Goal: Task Accomplishment & Management: Use online tool/utility

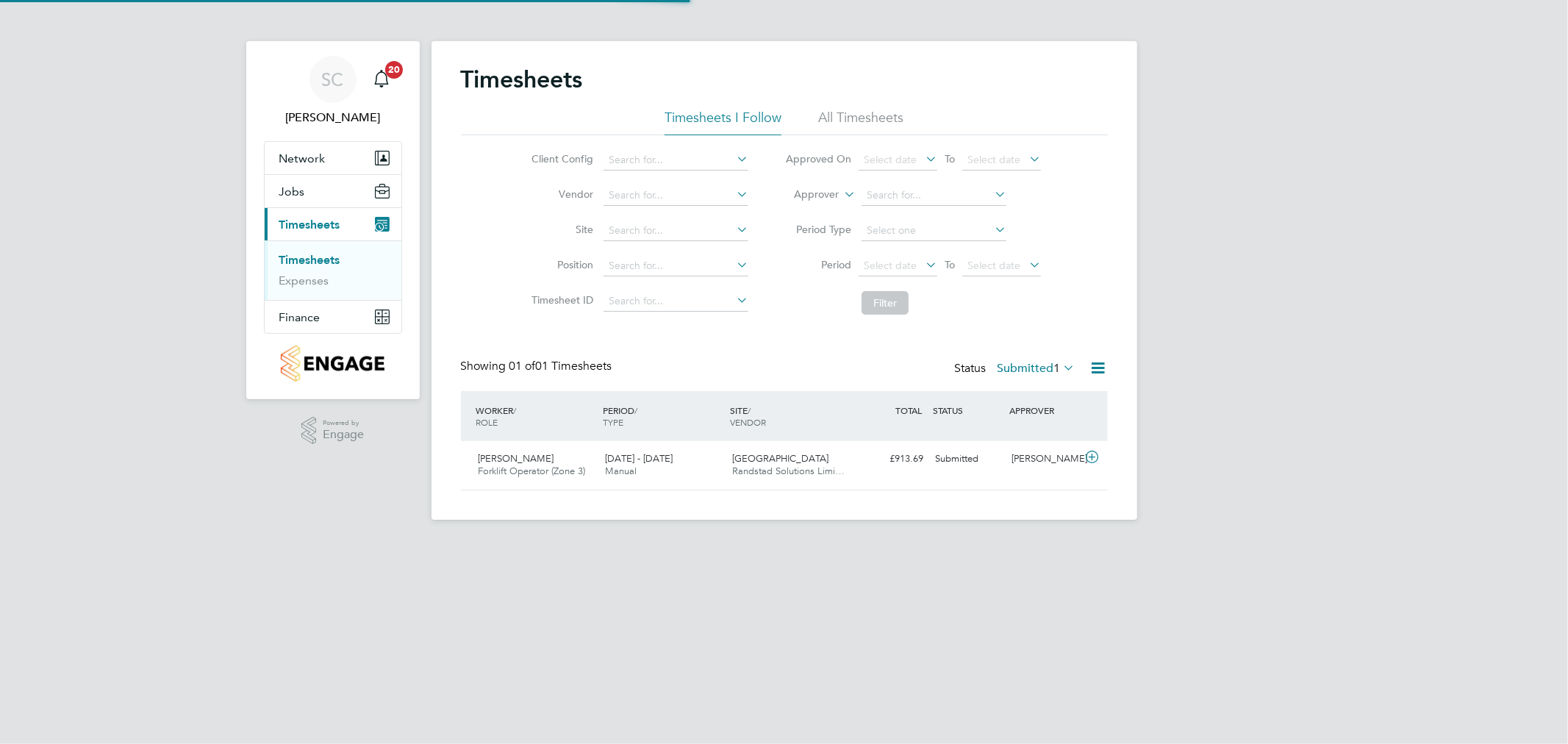
scroll to position [37, 128]
click at [704, 464] on div "4 - 10 Aug 2025 Manual" at bounding box center [663, 465] width 127 height 37
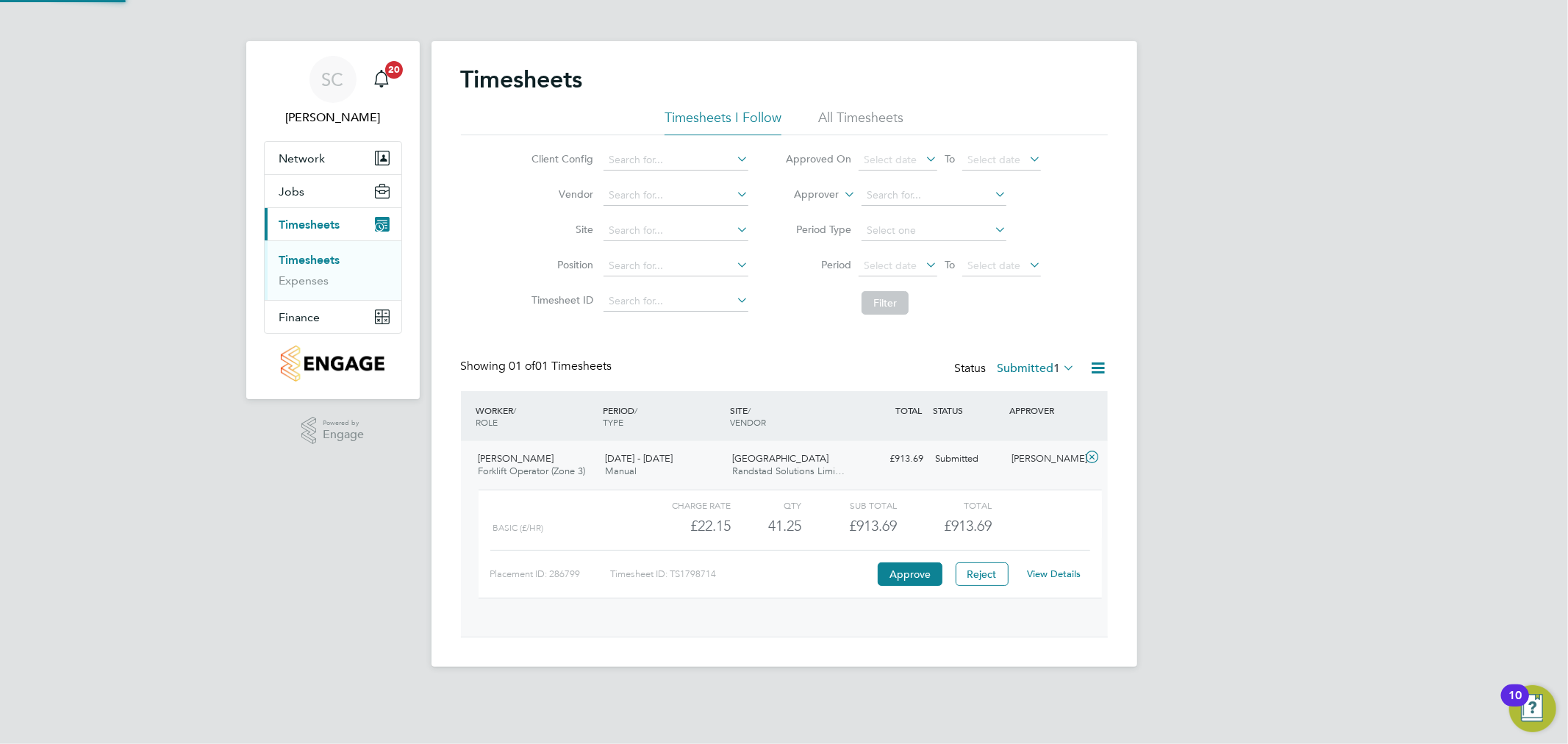
scroll to position [24, 143]
click at [919, 570] on button "Approve" at bounding box center [909, 574] width 65 height 23
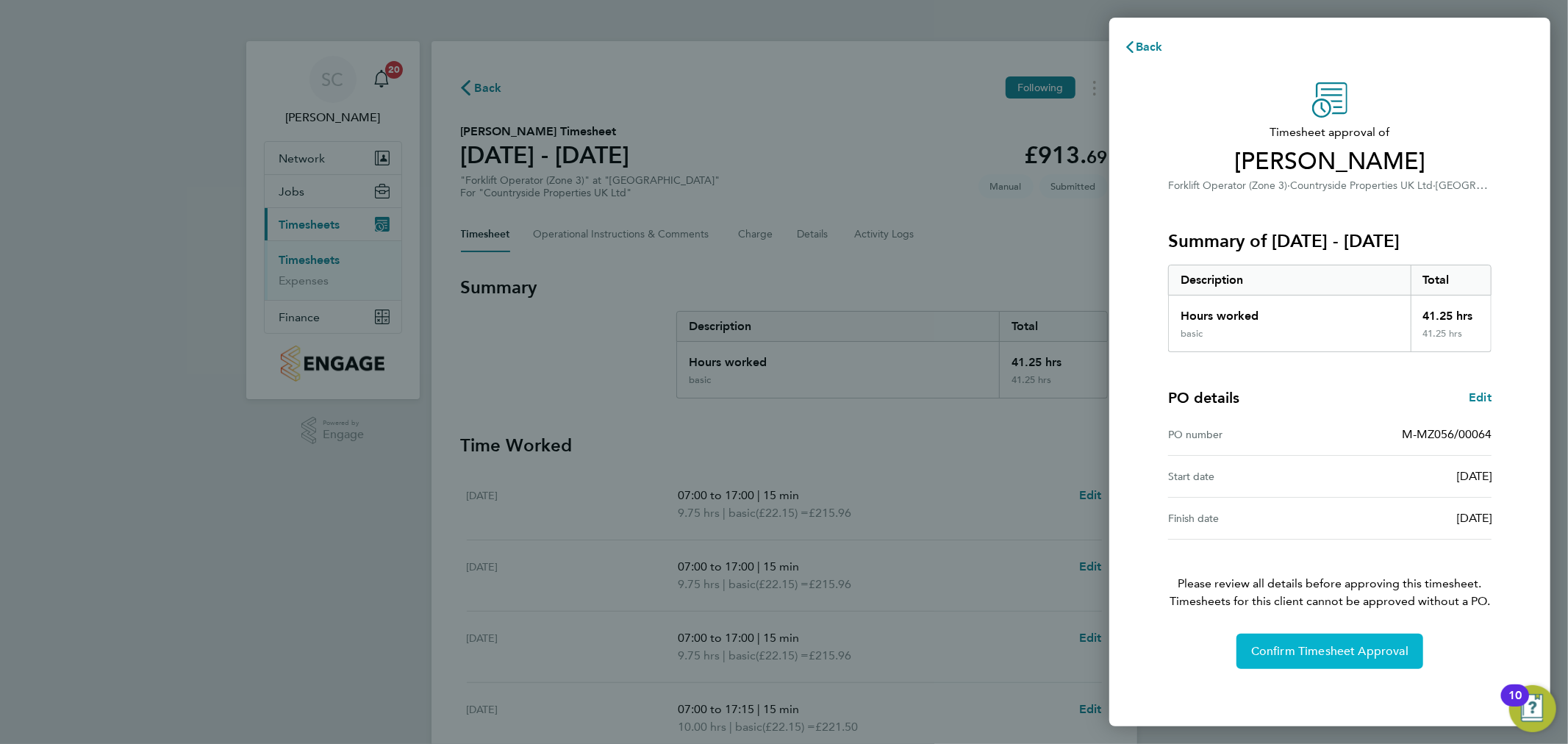
click at [1363, 645] on span "Confirm Timesheet Approval" at bounding box center [1329, 651] width 158 height 15
